Goal: Book appointment/travel/reservation

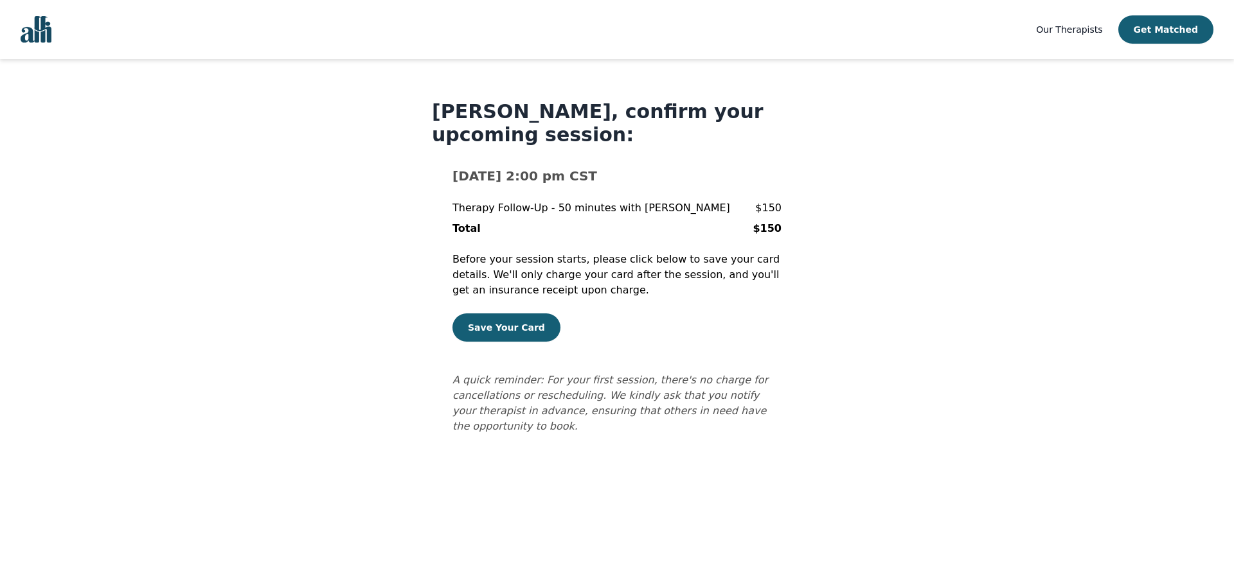
click at [483, 142] on h1 "[PERSON_NAME], confirm your upcoming session:" at bounding box center [617, 123] width 370 height 46
click at [535, 210] on p "Therapy Follow-Up - 50 minutes with [PERSON_NAME]" at bounding box center [591, 208] width 278 height 15
click at [495, 170] on b "[DATE] 2:00 pm CST" at bounding box center [524, 175] width 145 height 15
click at [523, 115] on h1 "Nancy BETTRIDGE, confirm your upcoming session:" at bounding box center [617, 123] width 370 height 46
click at [522, 114] on h1 "Nancy BETTRIDGE, confirm your upcoming session:" at bounding box center [617, 123] width 370 height 46
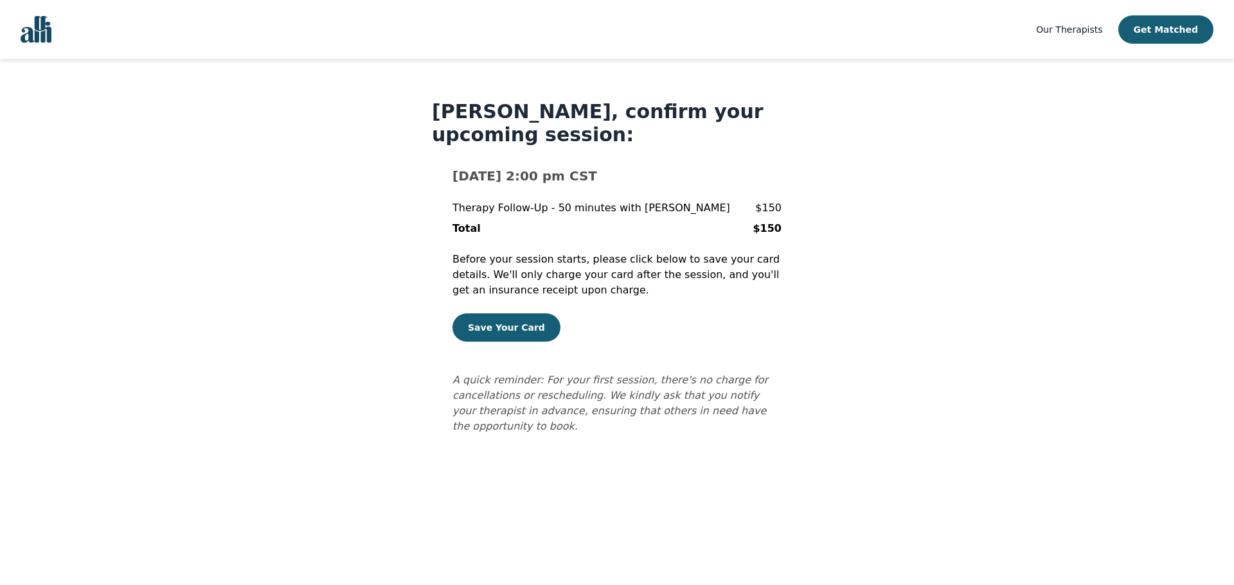
click at [478, 115] on h1 "Nancy BETTRIDGE, confirm your upcoming session:" at bounding box center [617, 123] width 370 height 46
click at [477, 139] on h1 "Nancy BETTRIDGE, confirm your upcoming session:" at bounding box center [617, 123] width 370 height 46
click at [503, 260] on p "Before your session starts, please click below to save your card details. We'll…" at bounding box center [616, 275] width 329 height 46
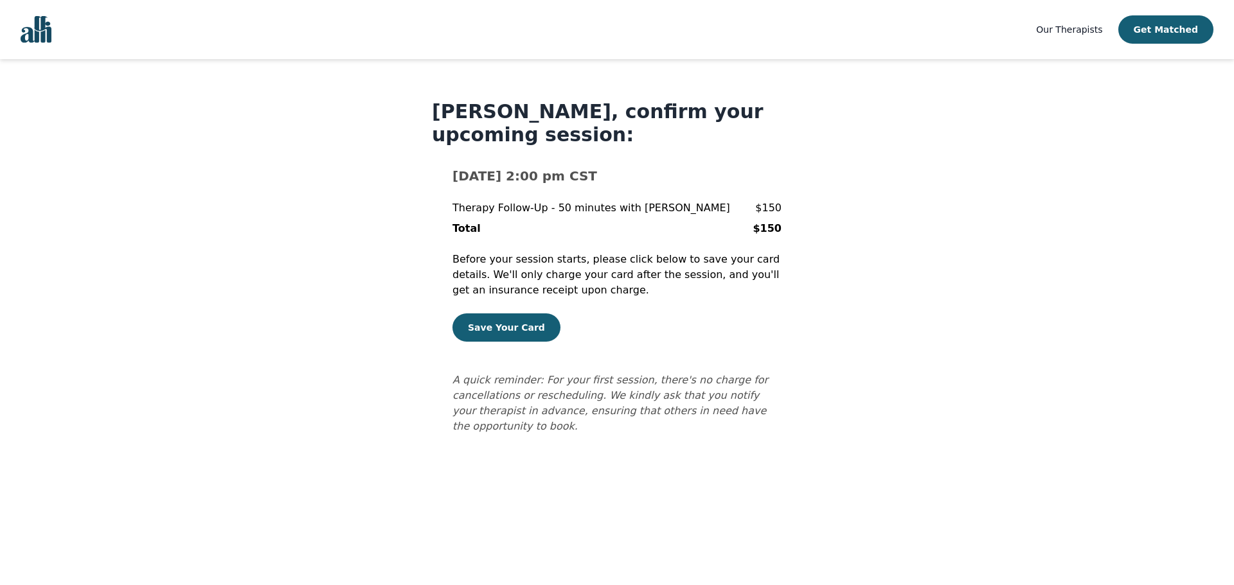
click at [499, 183] on b "[DATE] 2:00 pm CST" at bounding box center [524, 175] width 145 height 15
drag, startPoint x: 626, startPoint y: 401, endPoint x: 570, endPoint y: 296, distance: 118.7
click at [625, 391] on icon "A quick reminder: For your first session, there's no charge for cancellations o…" at bounding box center [610, 403] width 316 height 58
click at [514, 101] on h1 "[PERSON_NAME], confirm your upcoming session:" at bounding box center [617, 123] width 370 height 46
click at [483, 319] on button "Save Your Card" at bounding box center [506, 328] width 108 height 28
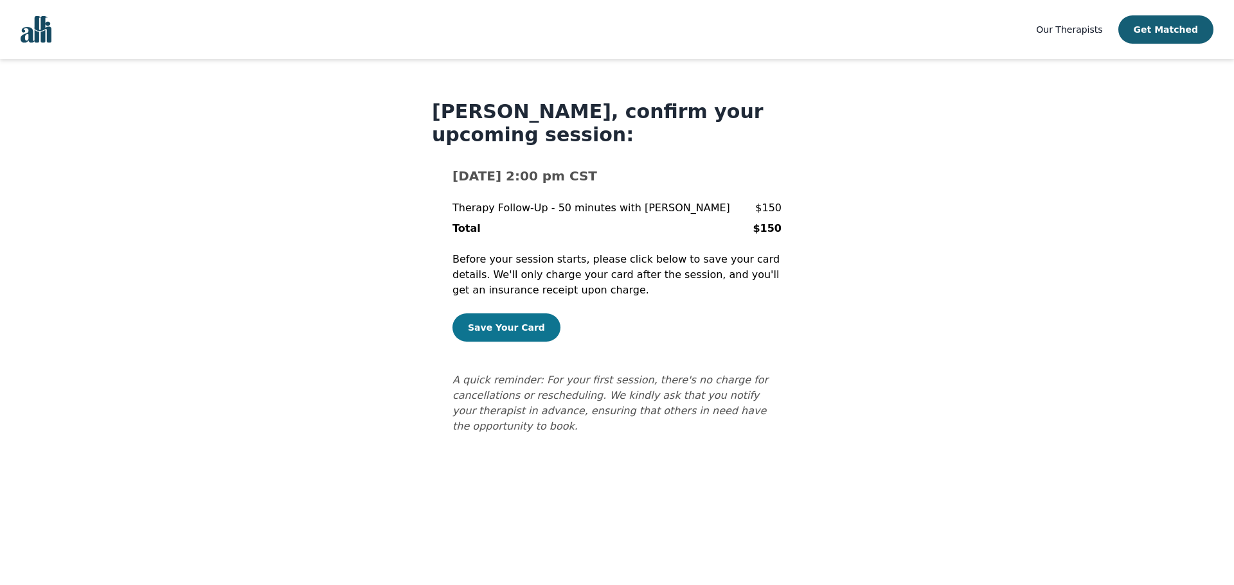
click at [482, 328] on button "Save Your Card" at bounding box center [506, 328] width 108 height 28
